Goal: Information Seeking & Learning: Find contact information

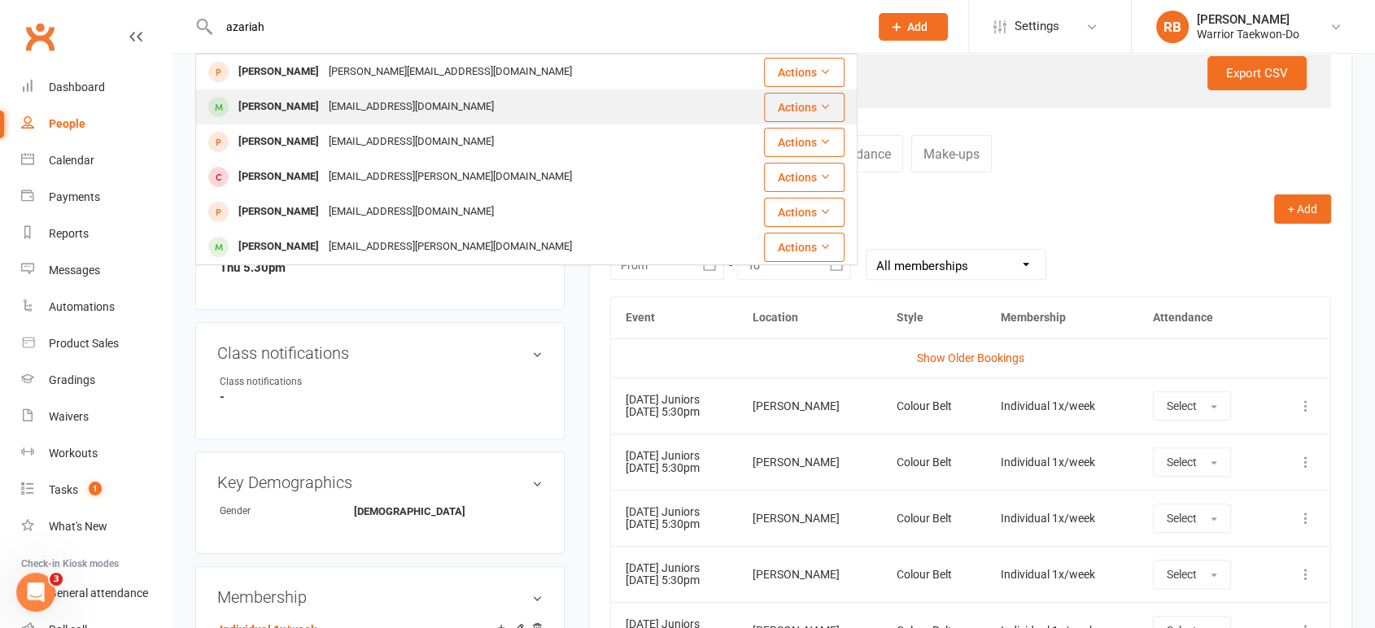
type input "azariah"
click at [358, 99] on div "[EMAIL_ADDRESS][DOMAIN_NAME]" at bounding box center [411, 107] width 175 height 24
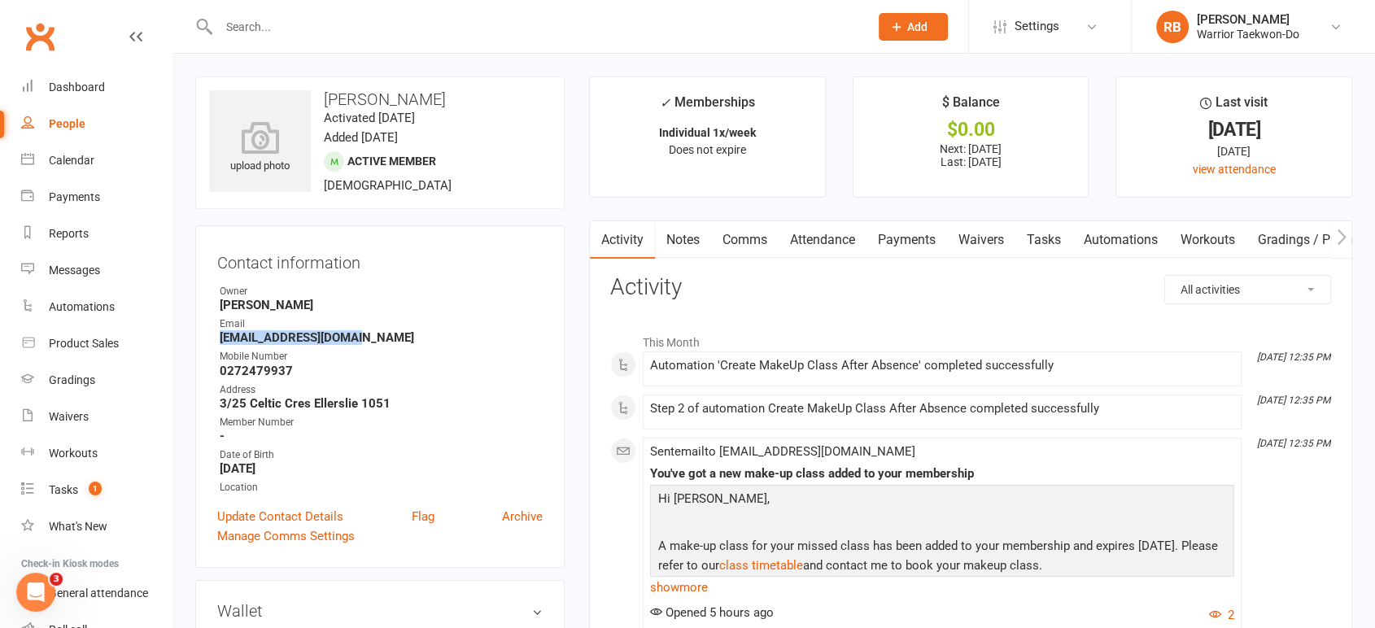
drag, startPoint x: 386, startPoint y: 337, endPoint x: 181, endPoint y: 337, distance: 205.0
copy strong "[EMAIL_ADDRESS][DOMAIN_NAME]"
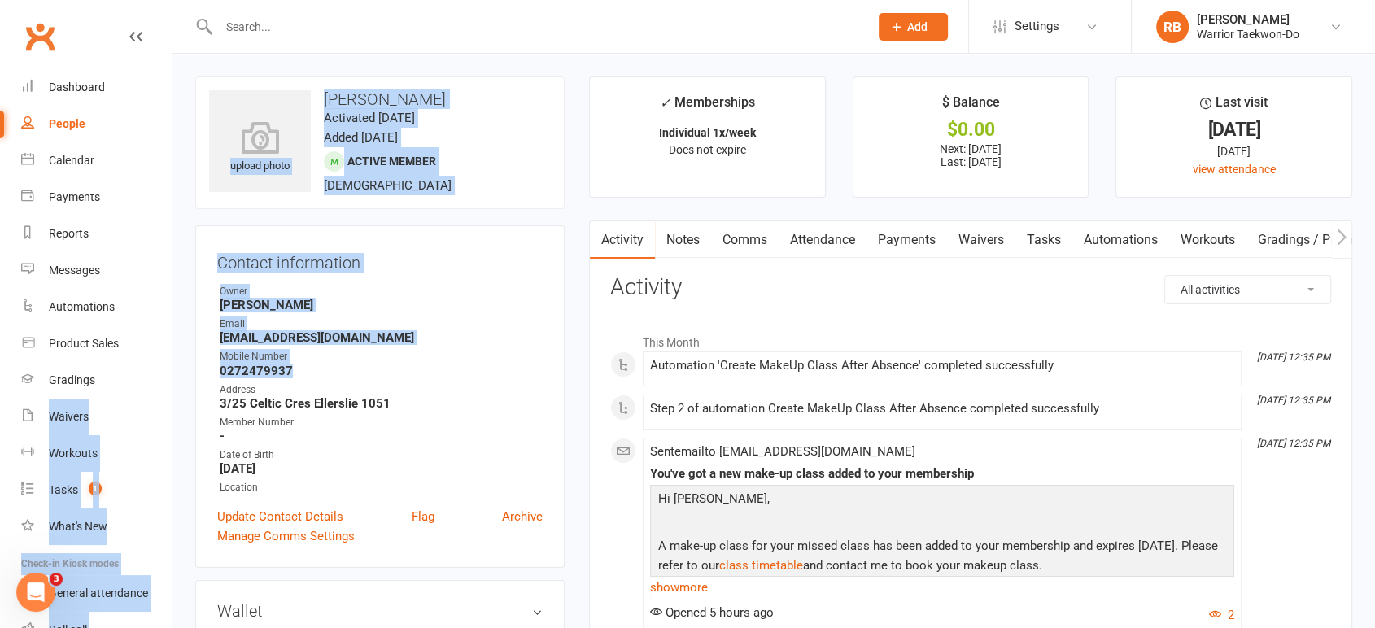
drag, startPoint x: 271, startPoint y: 368, endPoint x: 163, endPoint y: 365, distance: 108.2
click at [408, 298] on strong "[PERSON_NAME]" at bounding box center [381, 305] width 323 height 15
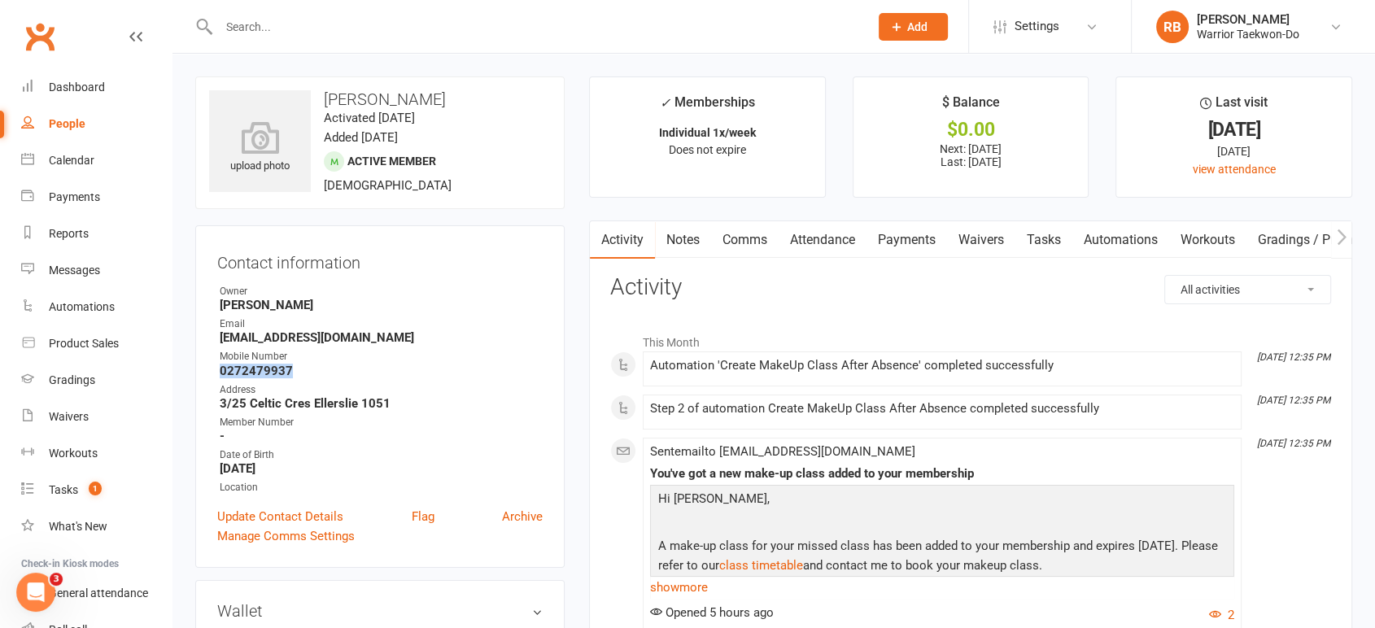
drag, startPoint x: 299, startPoint y: 364, endPoint x: 211, endPoint y: 368, distance: 87.9
click at [211, 368] on div "Contact information Owner [PERSON_NAME] Email [EMAIL_ADDRESS][DOMAIN_NAME] Mobi…" at bounding box center [379, 396] width 369 height 342
copy strong "0272479937"
drag, startPoint x: 220, startPoint y: 405, endPoint x: 308, endPoint y: 403, distance: 88.7
click at [308, 403] on strong "3/25 Celtic Cres Ellerslie 1051" at bounding box center [381, 403] width 323 height 15
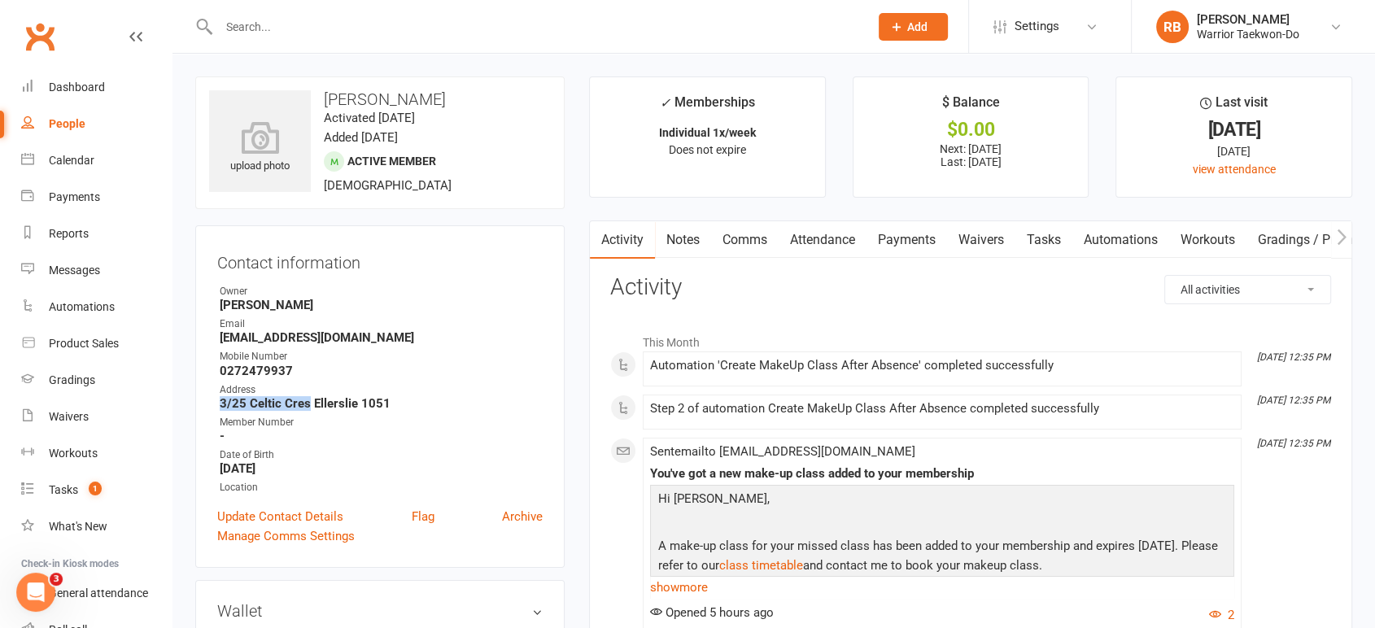
copy strong "3/25 Celtic Cres"
click at [280, 40] on div at bounding box center [526, 26] width 662 height 53
click at [280, 31] on input "text" at bounding box center [535, 26] width 643 height 23
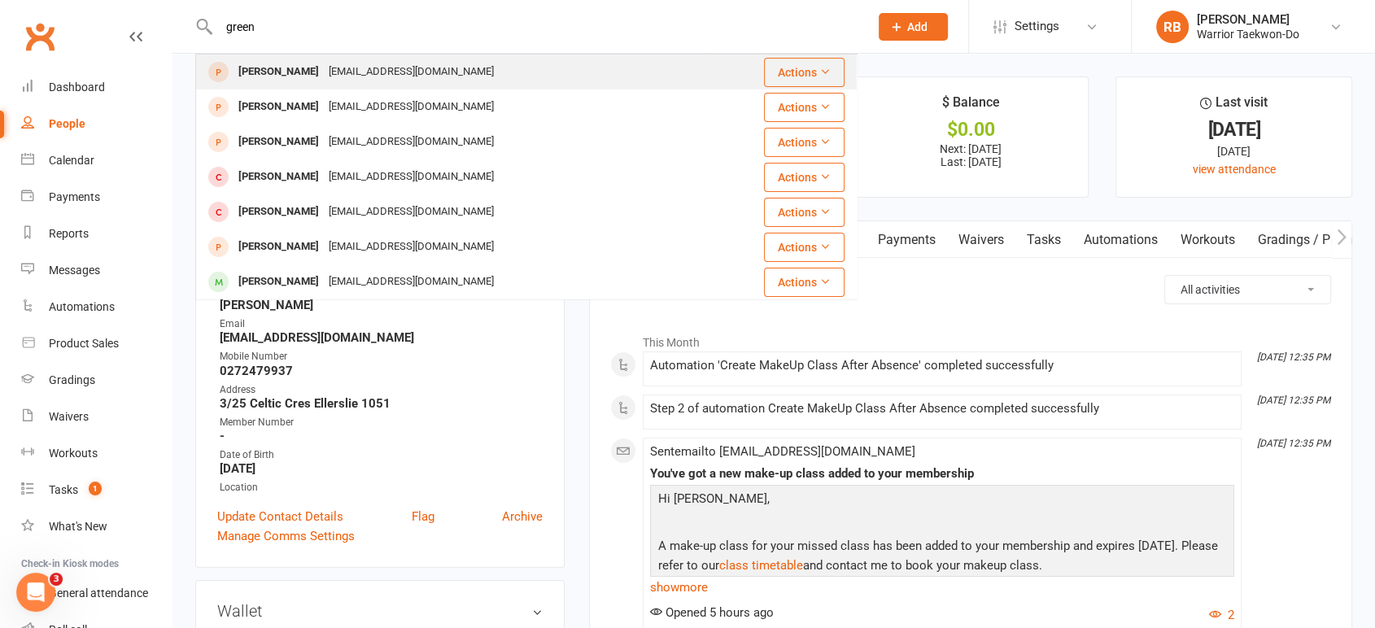
type input "green"
click at [290, 57] on div "[PERSON_NAME] Green [EMAIL_ADDRESS][DOMAIN_NAME]" at bounding box center [450, 71] width 506 height 33
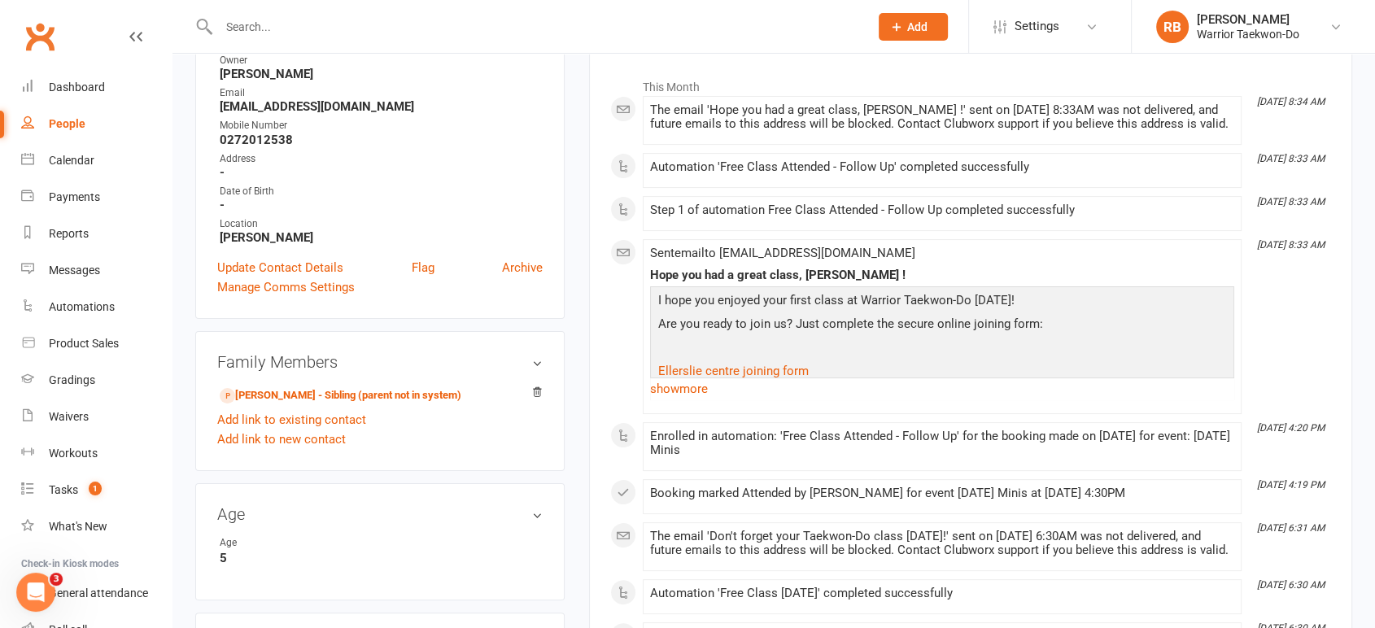
scroll to position [271, 0]
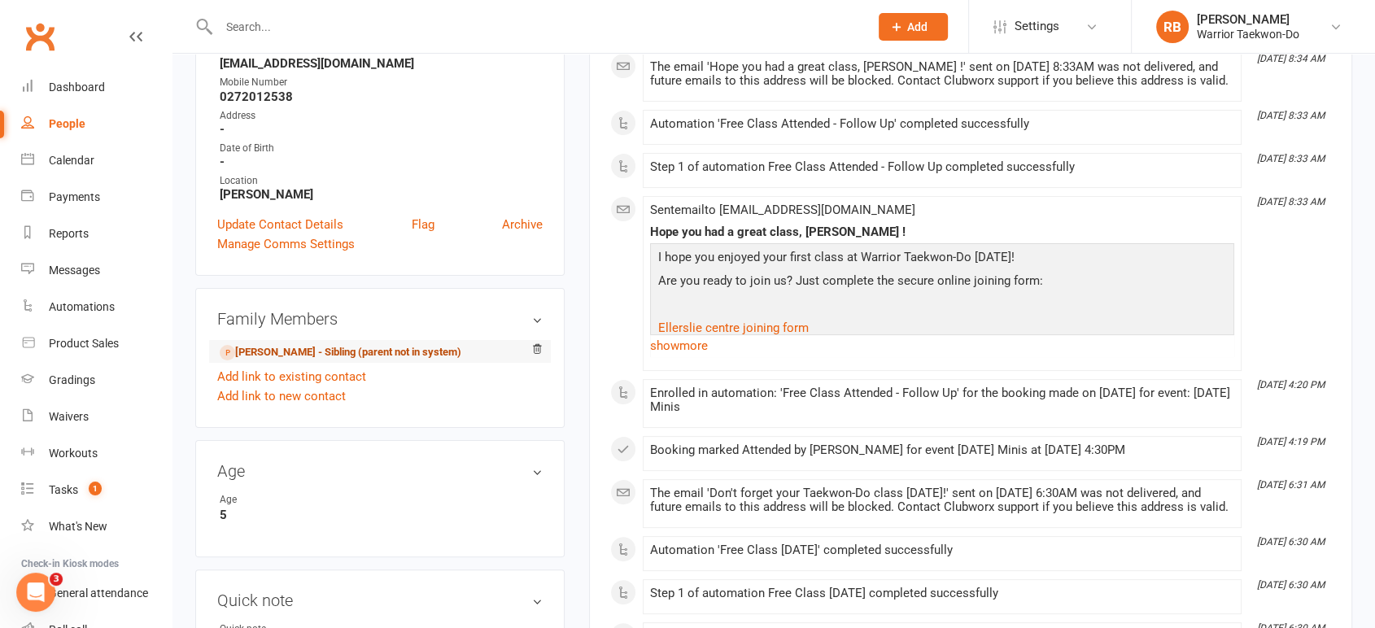
click at [345, 356] on link "[PERSON_NAME] - Sibling (parent not in system)" at bounding box center [341, 352] width 242 height 17
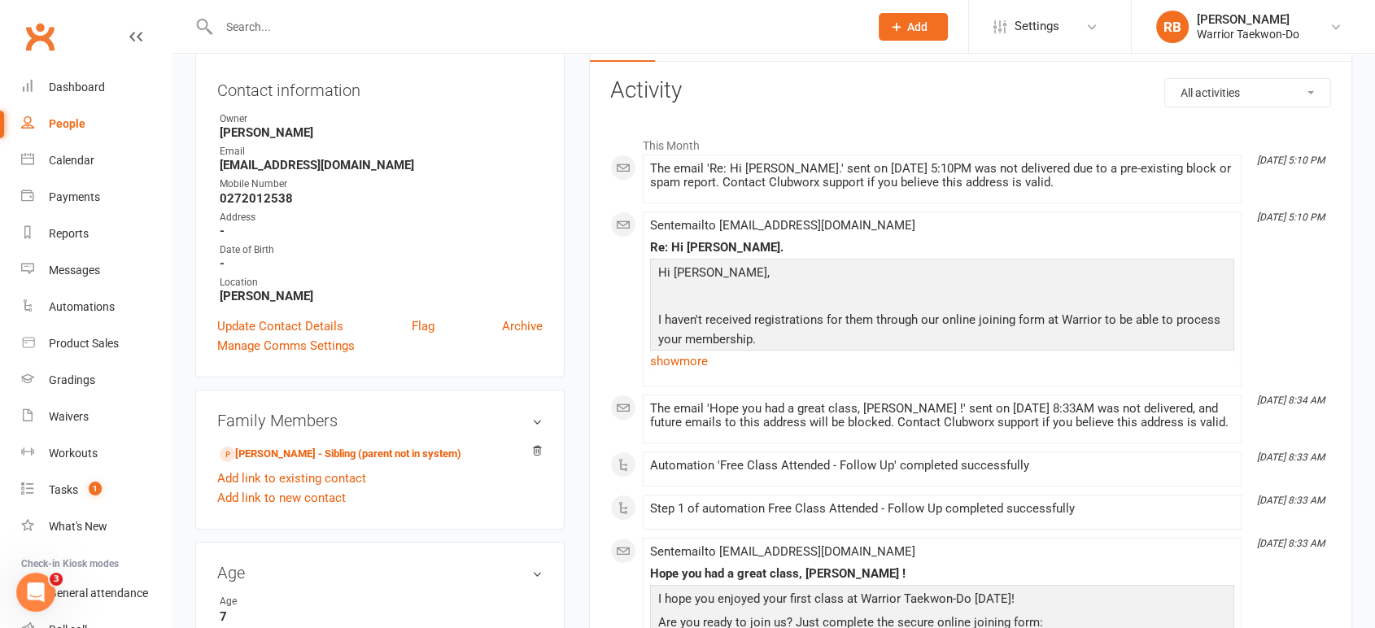
scroll to position [181, 0]
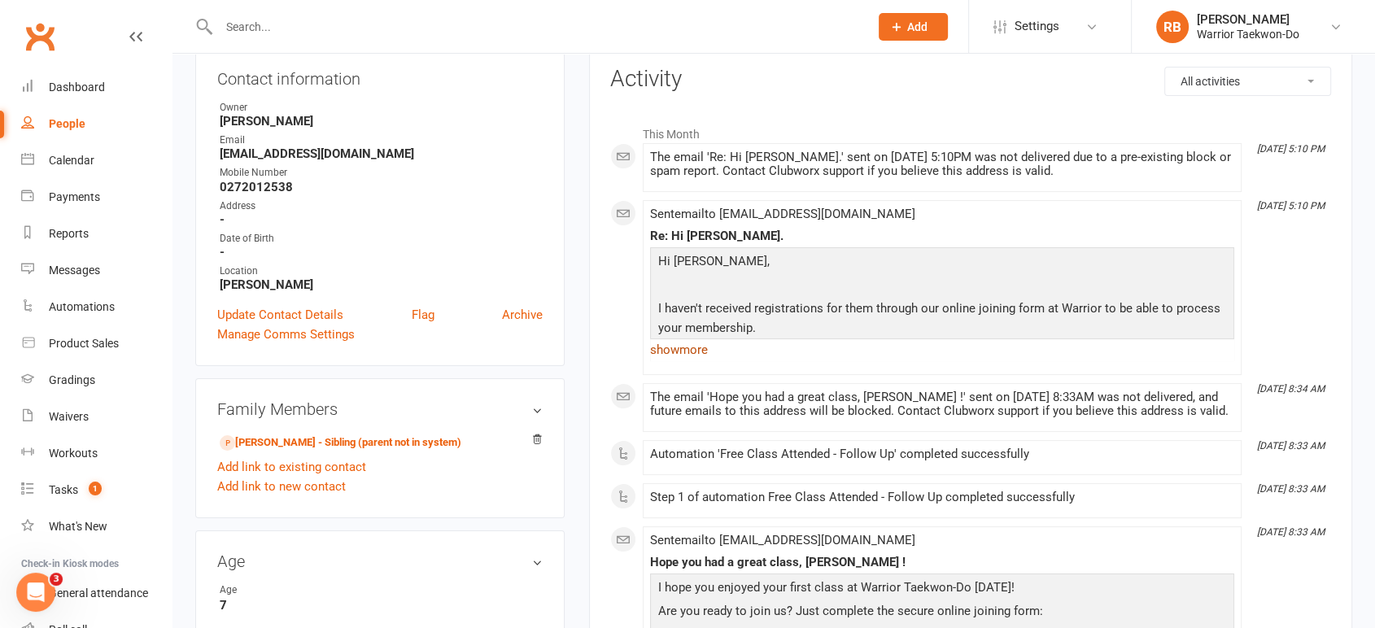
click at [693, 357] on link "show more" at bounding box center [942, 349] width 584 height 23
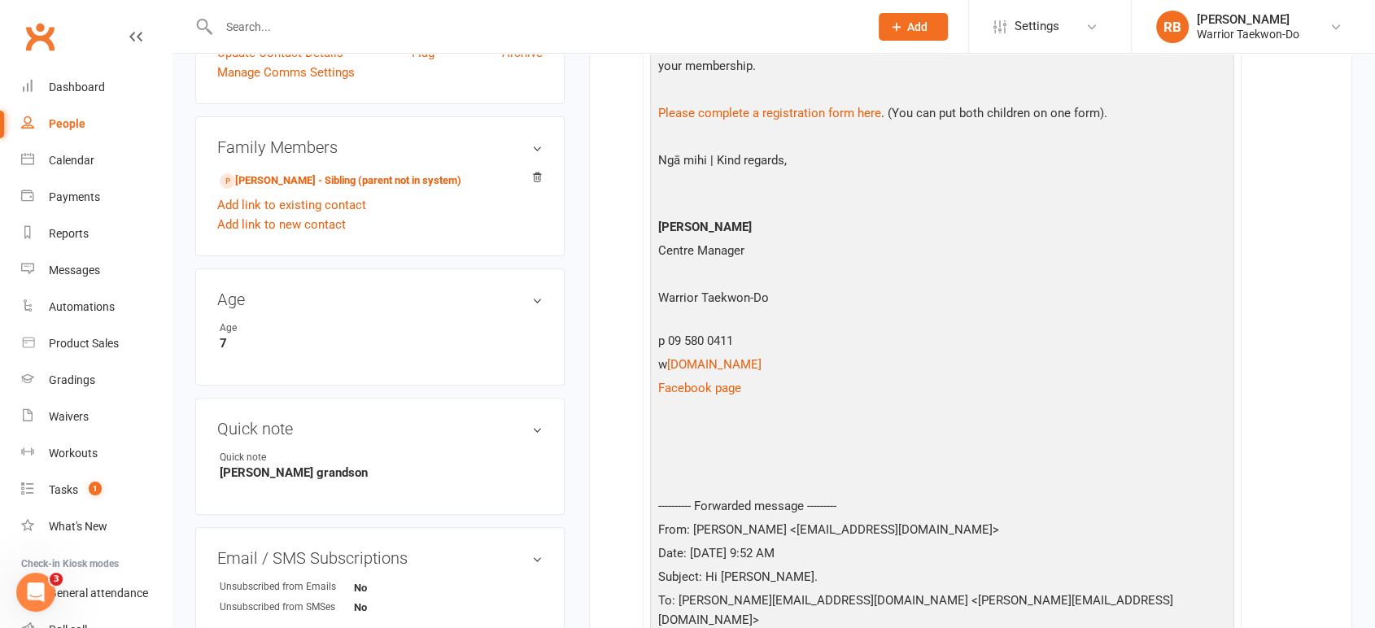
scroll to position [0, 0]
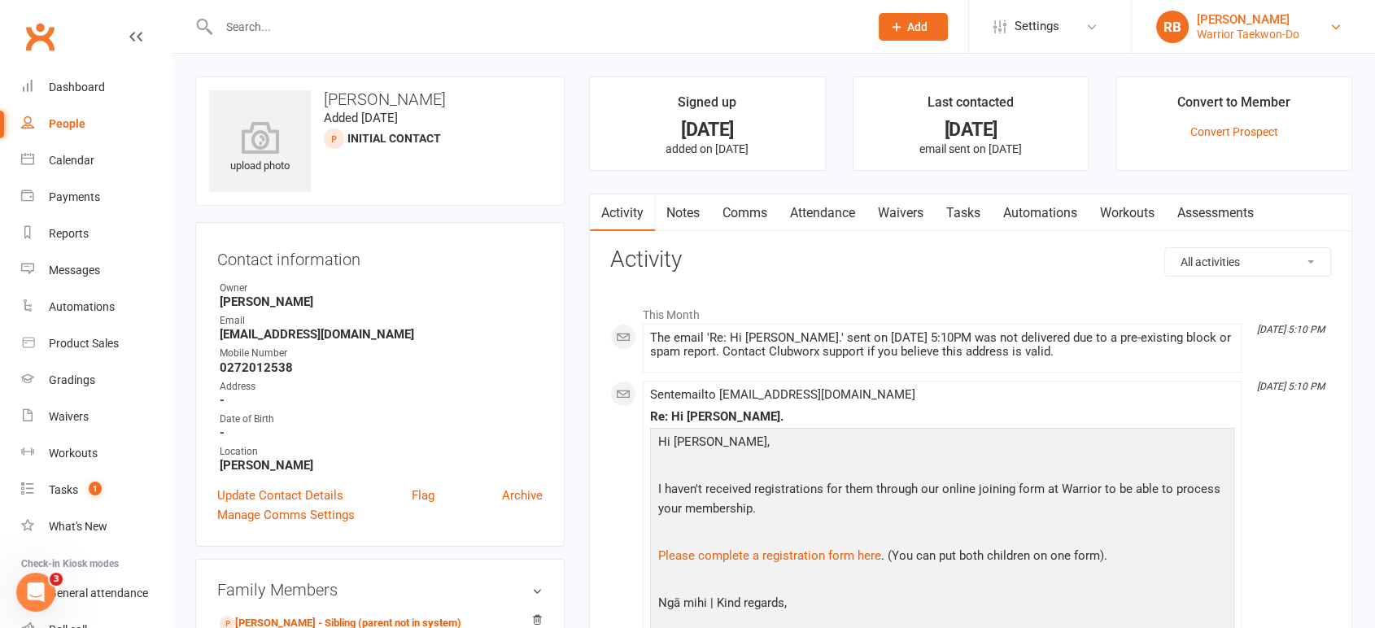
click at [1268, 28] on div "Warrior Taekwon-Do" at bounding box center [1248, 34] width 102 height 15
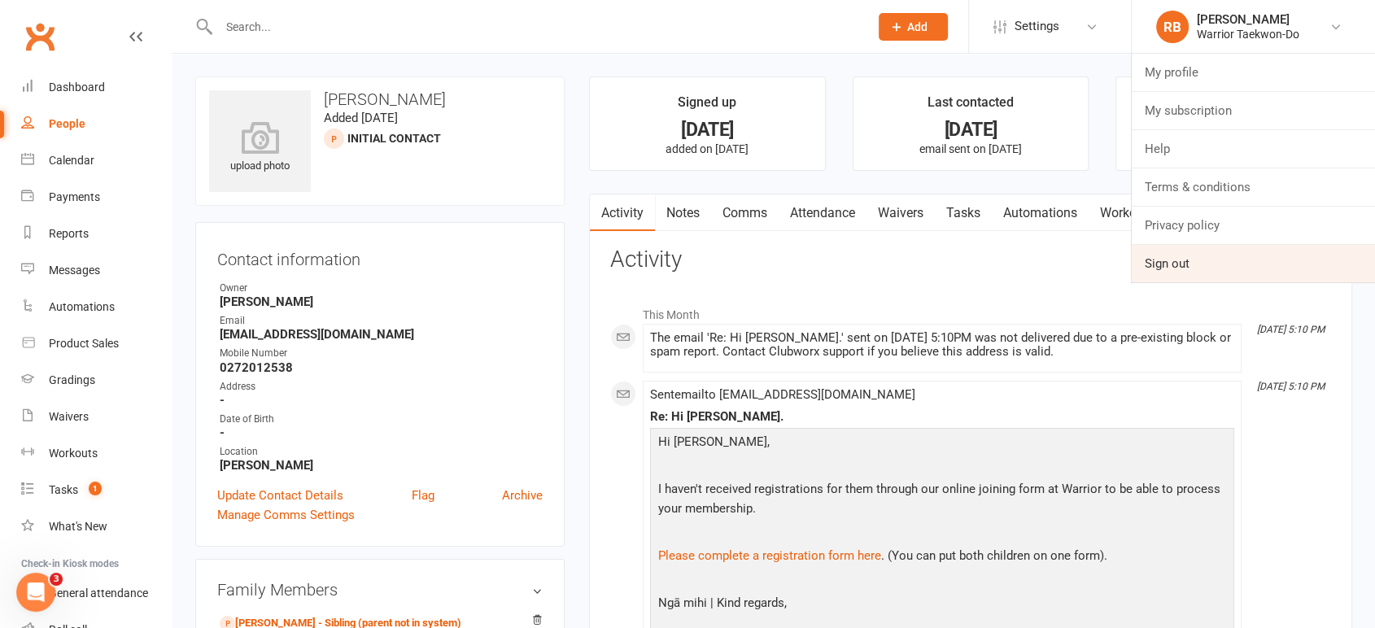
click at [1165, 255] on link "Sign out" at bounding box center [1252, 263] width 243 height 37
